Goal: Complete application form

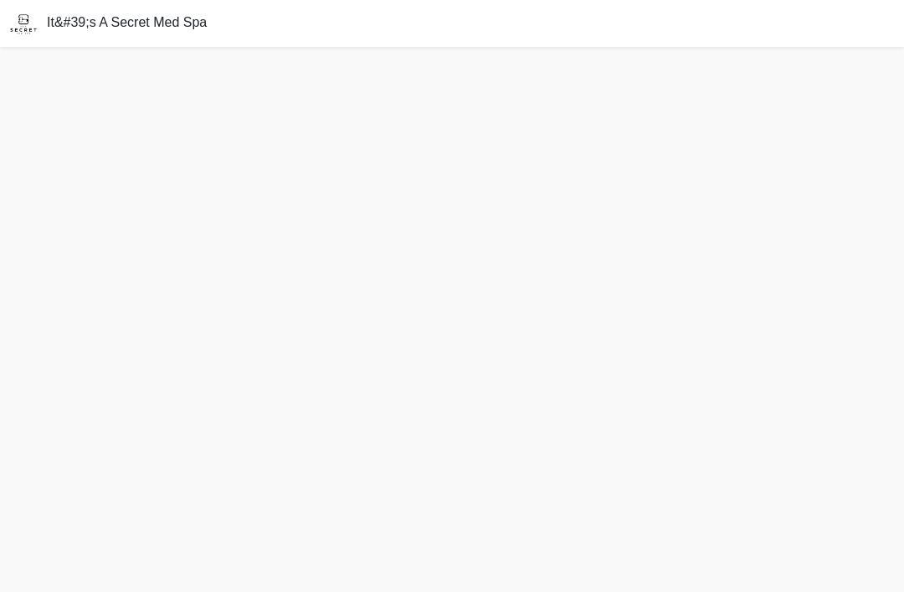
scroll to position [54, 0]
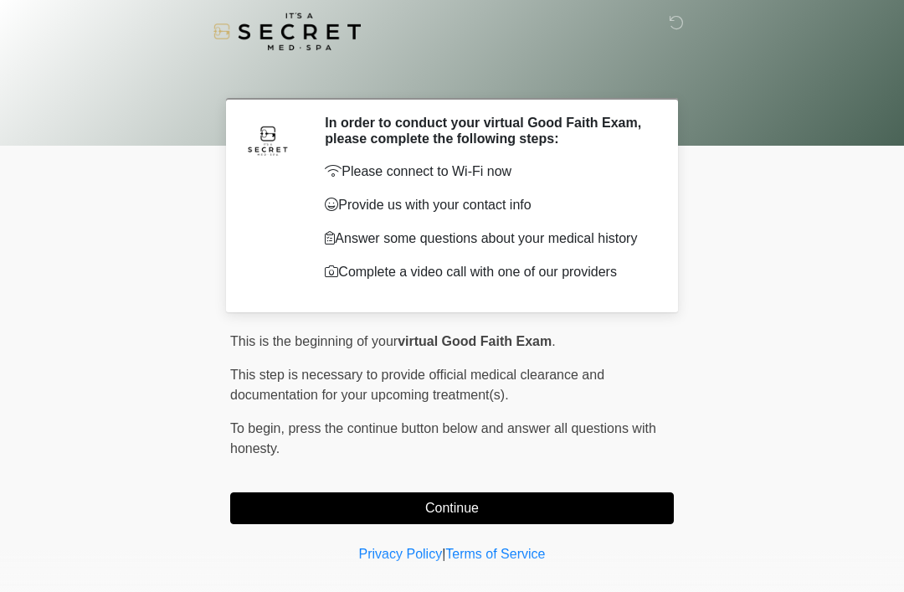
scroll to position [28, 0]
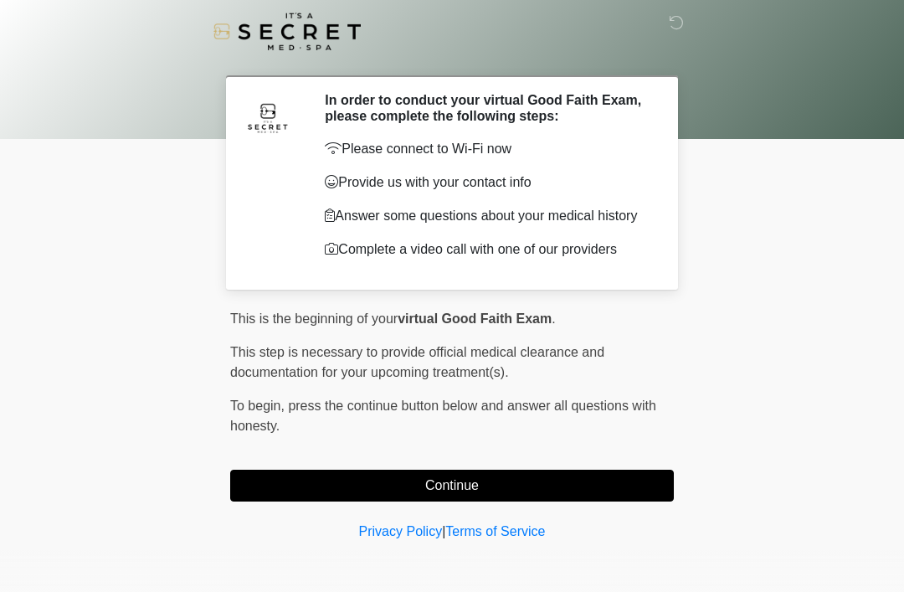
click at [506, 487] on button "Continue" at bounding box center [452, 486] width 444 height 32
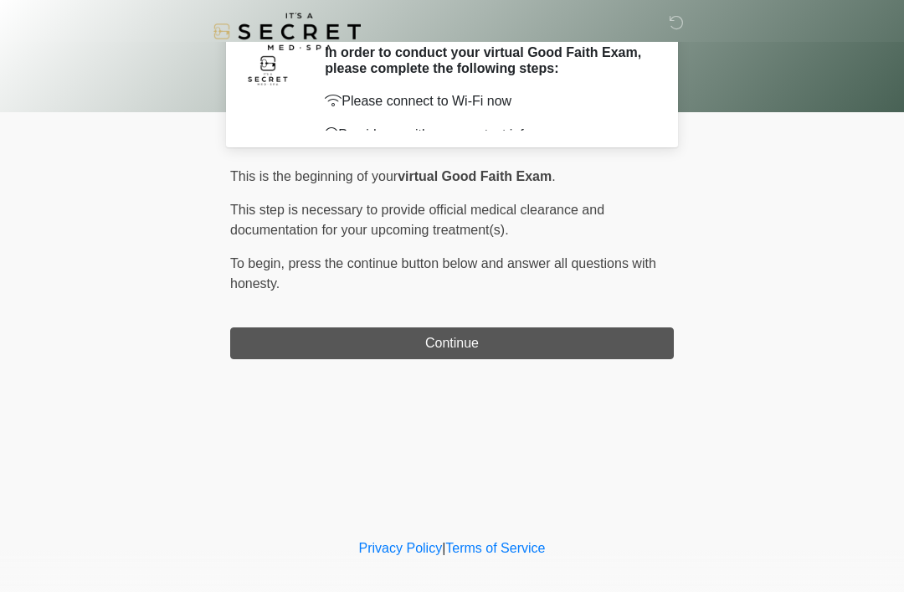
scroll to position [0, 0]
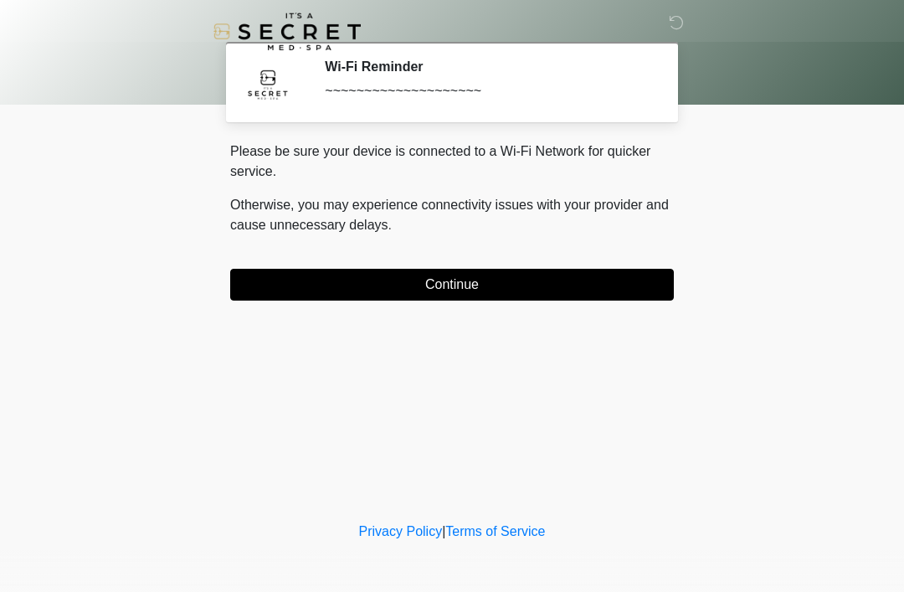
click at [553, 291] on button "Continue" at bounding box center [452, 285] width 444 height 32
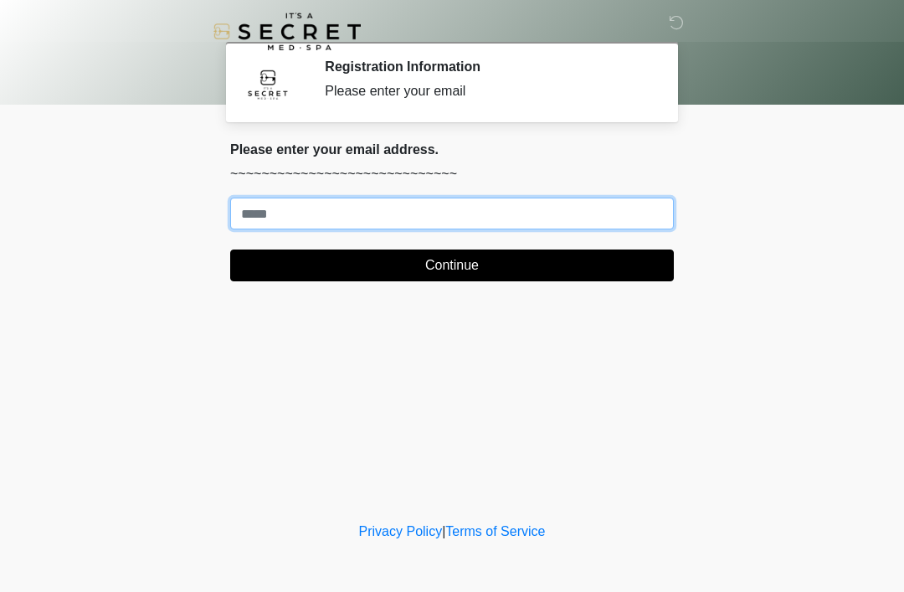
click at [269, 227] on input "Where should we email your treatment plan?" at bounding box center [452, 214] width 444 height 32
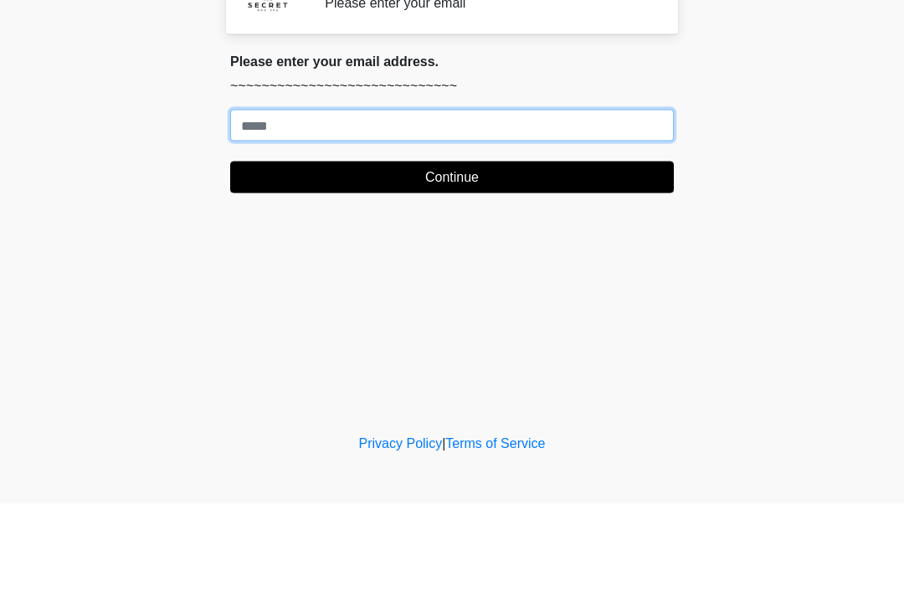
click at [276, 198] on input "Where should we email your treatment plan?" at bounding box center [452, 214] width 444 height 32
click at [275, 198] on input "Where should we email your treatment plan?" at bounding box center [452, 214] width 444 height 32
paste input "**********"
type input "**********"
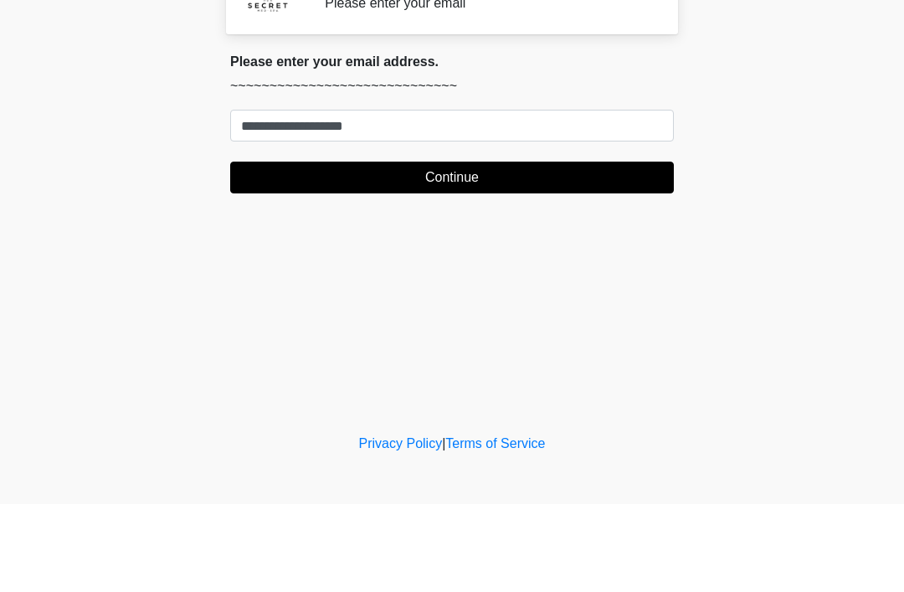
click at [322, 250] on button "Continue" at bounding box center [452, 266] width 444 height 32
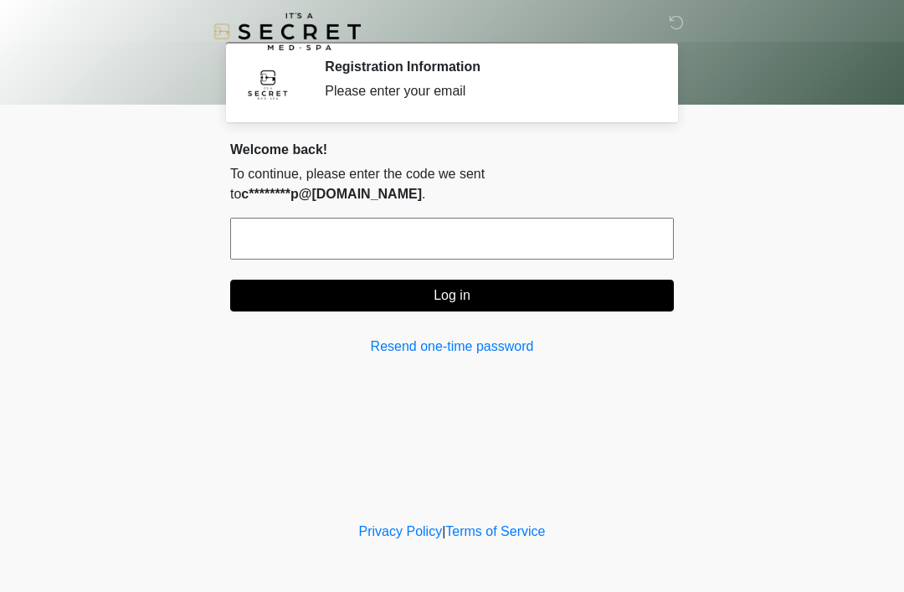
click at [325, 218] on input "text" at bounding box center [452, 239] width 444 height 42
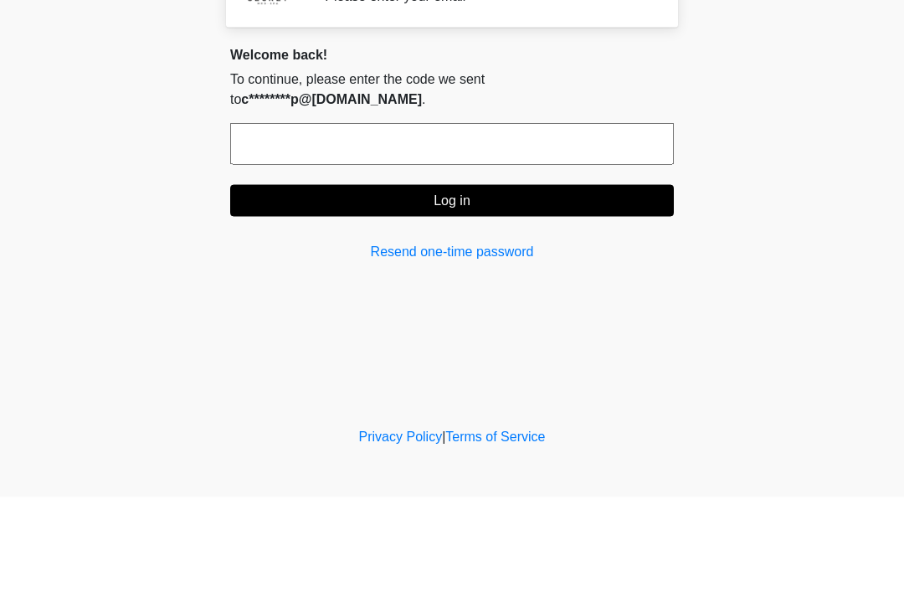
click at [146, 91] on body "‎ ‎ Registration Information Please enter your email Please connect to Wi-Fi no…" at bounding box center [452, 296] width 904 height 592
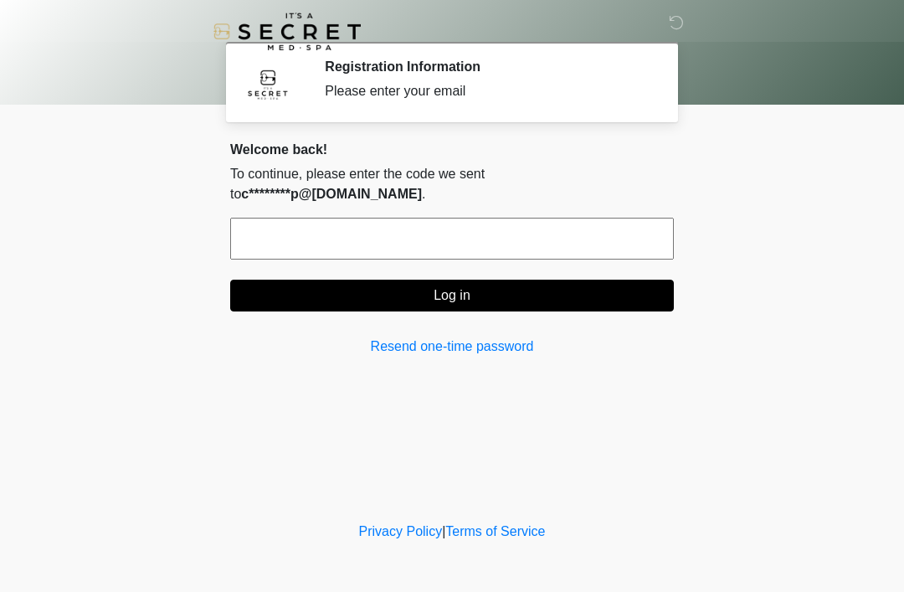
click at [692, 23] on nav at bounding box center [439, 31] width 904 height 63
click at [667, 36] on div at bounding box center [439, 31] width 502 height 63
